Goal: Task Accomplishment & Management: Use online tool/utility

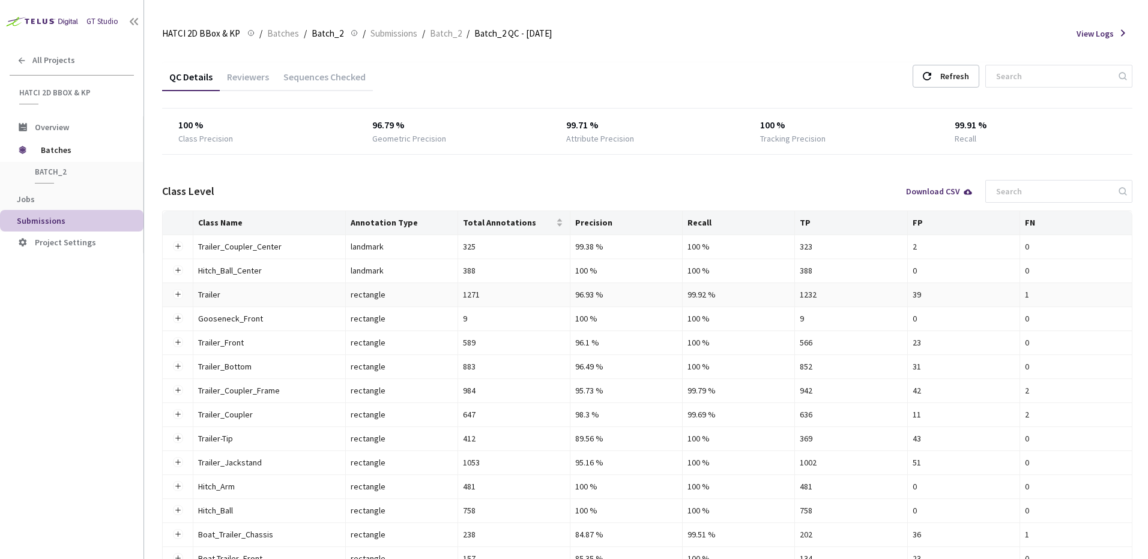
scroll to position [120, 0]
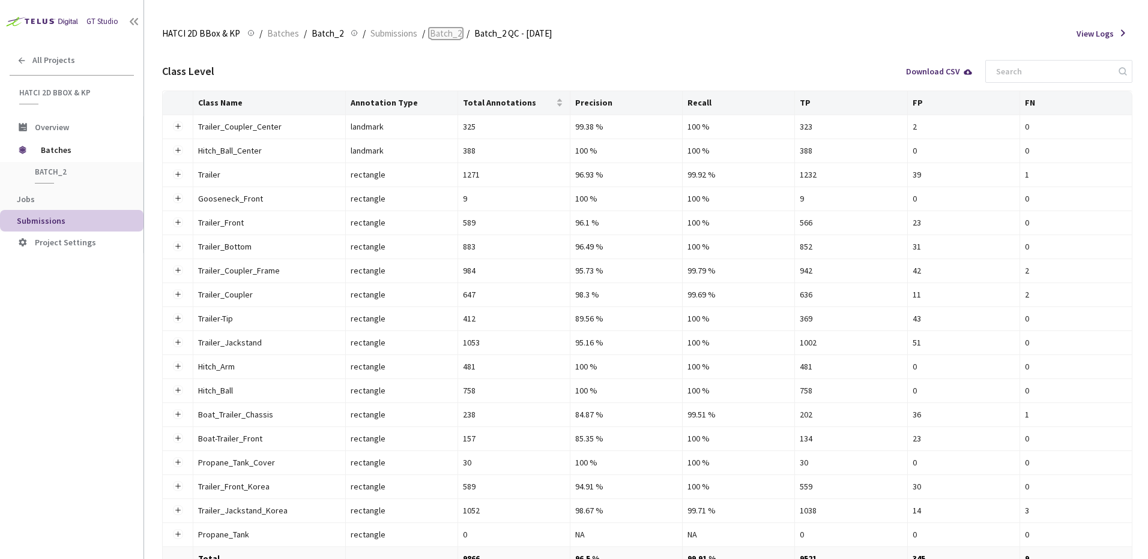
click at [436, 33] on span "Batch_2" at bounding box center [446, 33] width 32 height 14
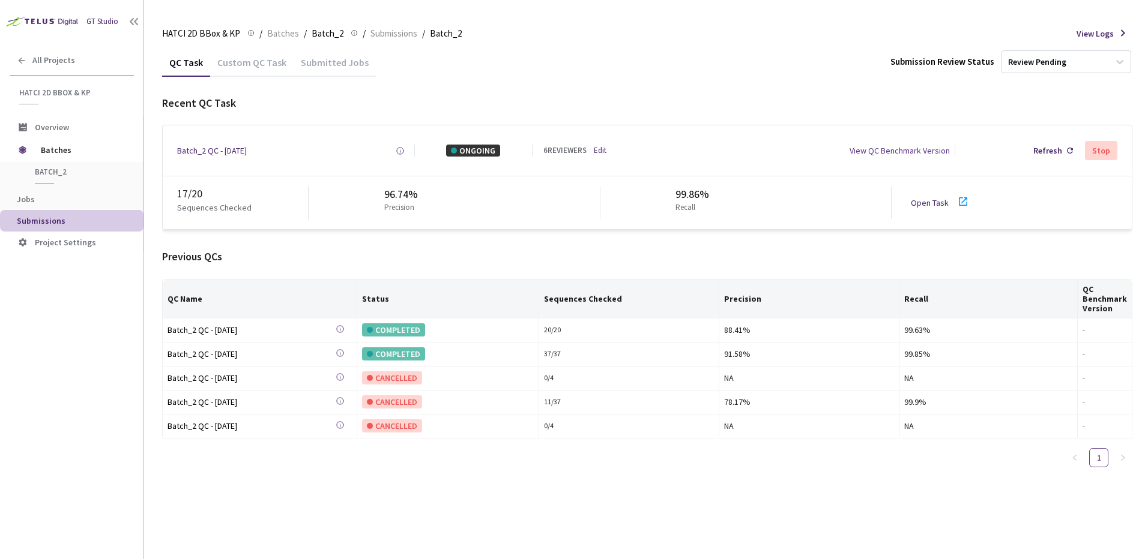
drag, startPoint x: 467, startPoint y: 509, endPoint x: 459, endPoint y: 533, distance: 25.4
click at [467, 509] on div "QC Task Custom QC Task Submitted Jobs Submission Review Status Review Pending R…" at bounding box center [647, 303] width 970 height 511
drag, startPoint x: 309, startPoint y: 242, endPoint x: 304, endPoint y: 196, distance: 46.4
click at [309, 242] on div "Recent QC Task Batch_2 QC - 02 Sep, 2025 Created at Today at 9:55 AM EDT Create…" at bounding box center [647, 286] width 970 height 382
click at [606, 149] on link "Edit" at bounding box center [600, 150] width 13 height 11
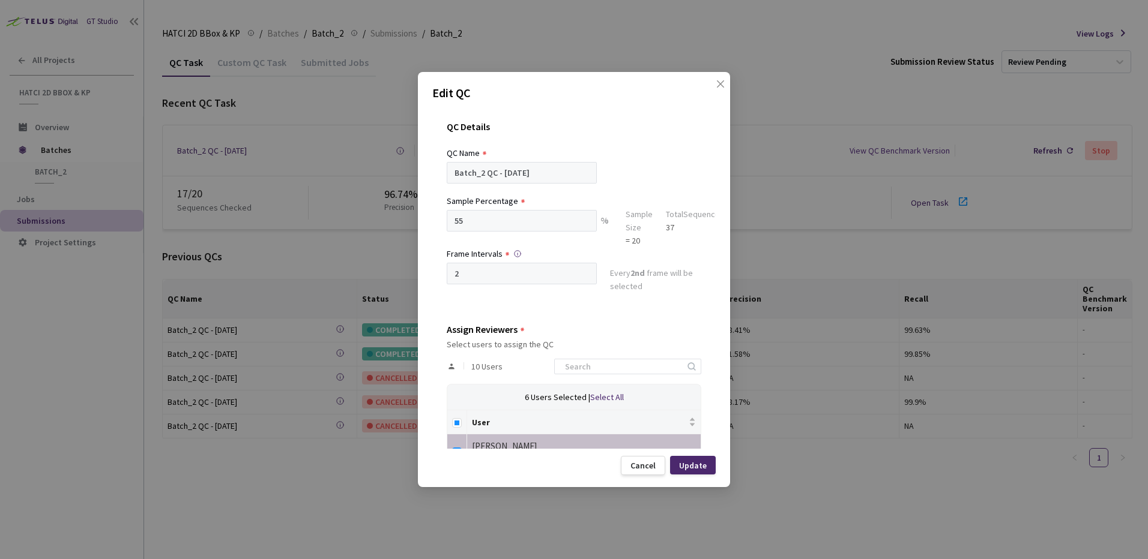
scroll to position [328, 0]
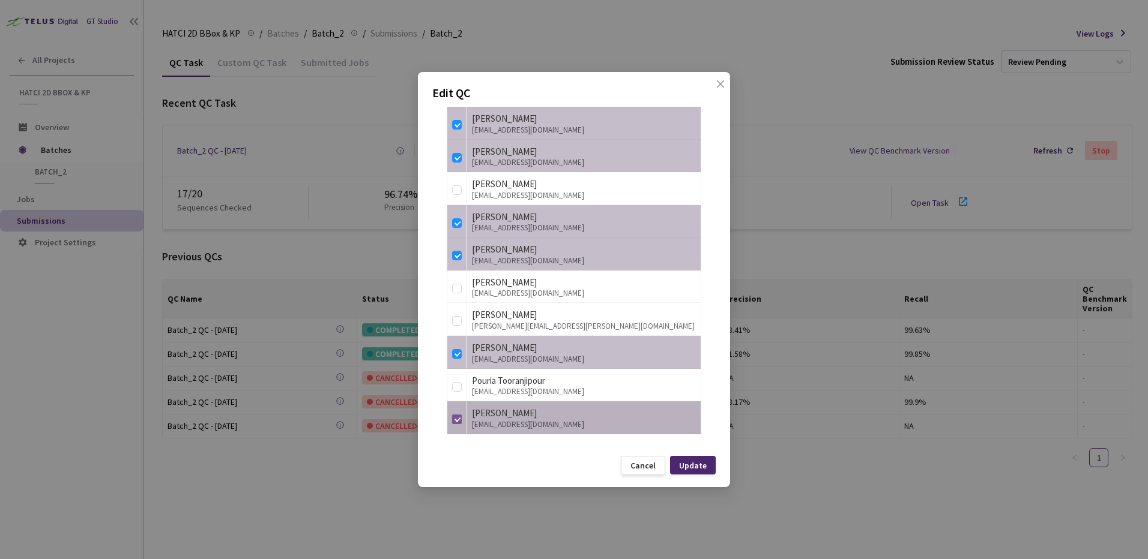
click at [458, 420] on input "checkbox" at bounding box center [457, 420] width 10 height 10
checkbox input "false"
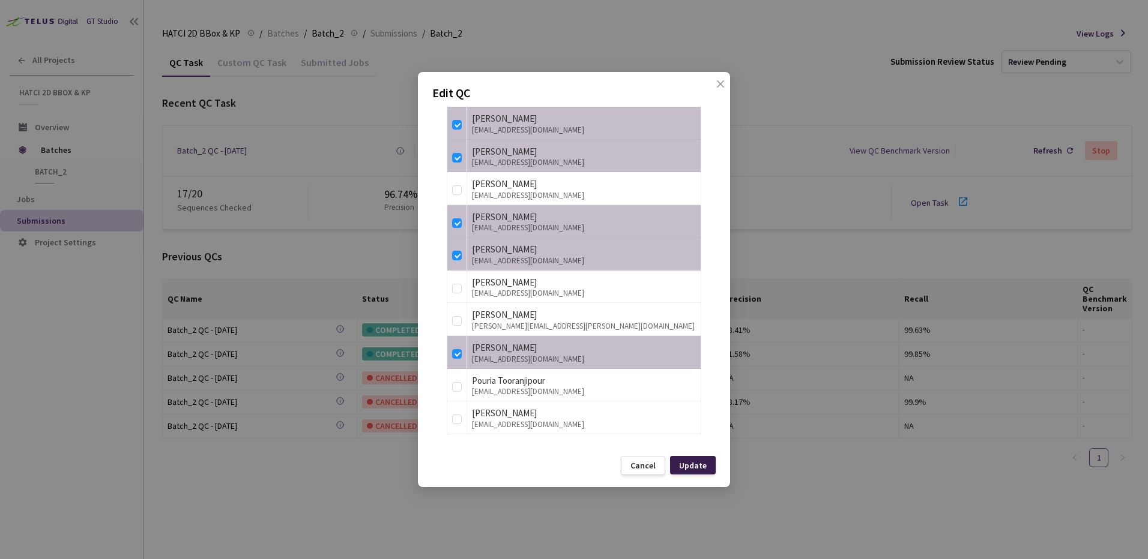
click at [708, 471] on div "Update" at bounding box center [693, 465] width 46 height 19
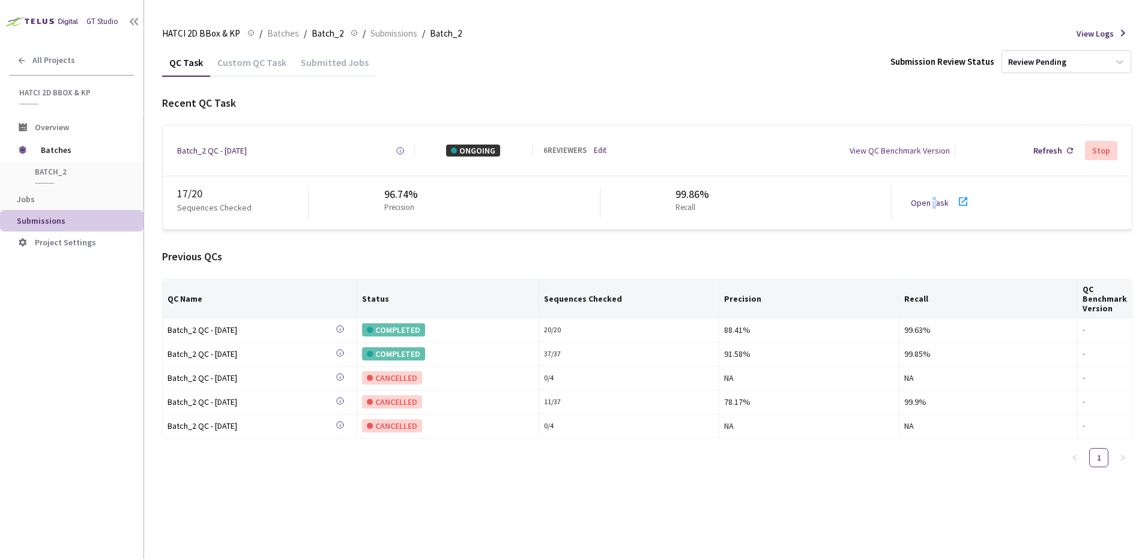
click at [929, 206] on div "17 / 20 Sequences Checked 96.74% Precision 99.86% Recall Open Task" at bounding box center [647, 202] width 969 height 53
click at [926, 205] on link "Open Task" at bounding box center [930, 202] width 38 height 11
